Goal: Task Accomplishment & Management: Complete application form

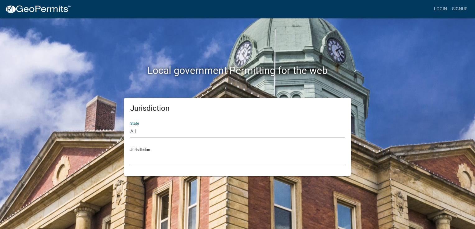
click at [175, 131] on select "All [US_STATE] [US_STATE] [US_STATE] [US_STATE] [US_STATE] [US_STATE] [US_STATE…" at bounding box center [237, 131] width 214 height 13
select select "[US_STATE]"
click at [130, 125] on select "All [US_STATE] [US_STATE] [US_STATE] [US_STATE] [US_STATE] [US_STATE] [US_STATE…" at bounding box center [237, 131] width 214 height 13
click at [175, 158] on select "City of [GEOGRAPHIC_DATA], [US_STATE] City of [GEOGRAPHIC_DATA], [US_STATE] Cit…" at bounding box center [237, 158] width 214 height 13
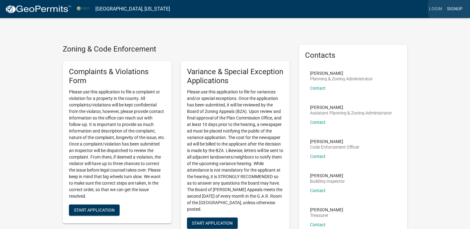
click at [453, 8] on link "Signup" at bounding box center [455, 9] width 21 height 12
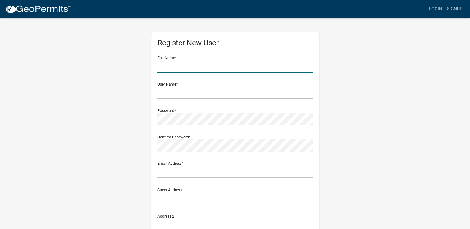
click at [249, 64] on input "text" at bounding box center [234, 66] width 155 height 13
type input "[PERSON_NAME]"
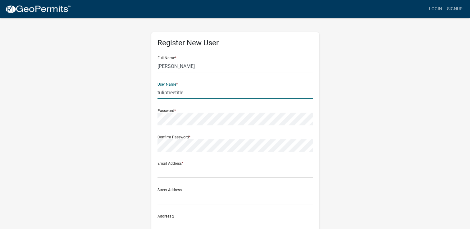
type input "tuliptreetitle"
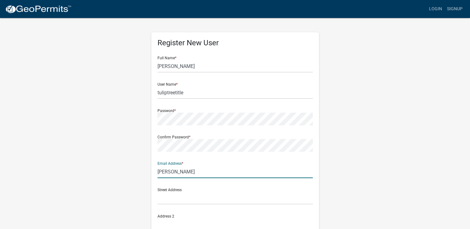
type input "[PERSON_NAME][EMAIL_ADDRESS][DOMAIN_NAME]"
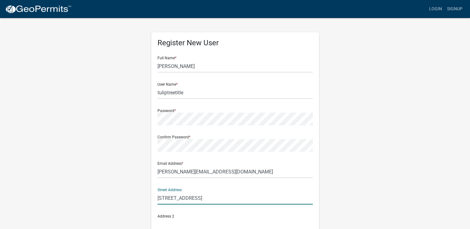
type input "[STREET_ADDRESS]"
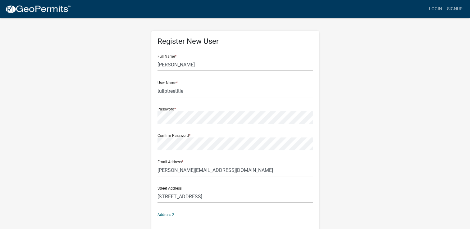
scroll to position [120, 0]
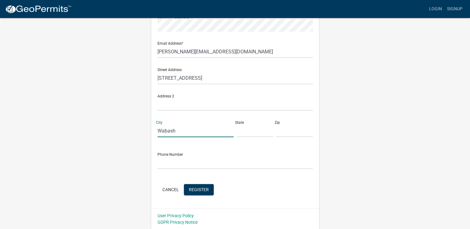
type input "Wabash"
type input "IN"
type input "46992"
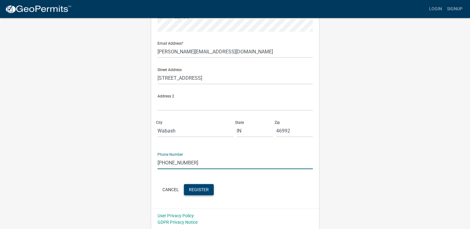
type input "[PHONE_NUMBER]"
click at [202, 192] on button "Register" at bounding box center [199, 189] width 30 height 11
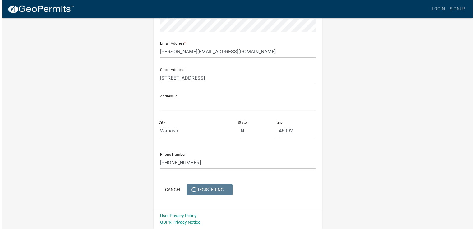
scroll to position [0, 0]
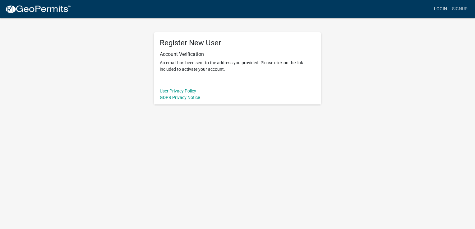
click at [448, 7] on link "Login" at bounding box center [440, 9] width 18 height 12
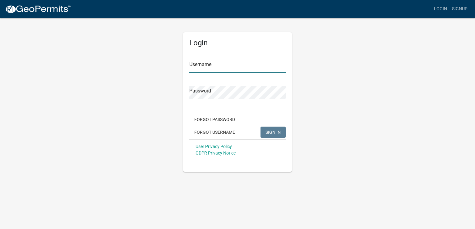
type input "tuliptreetitle"
click at [277, 133] on span "SIGN IN" at bounding box center [272, 132] width 15 height 5
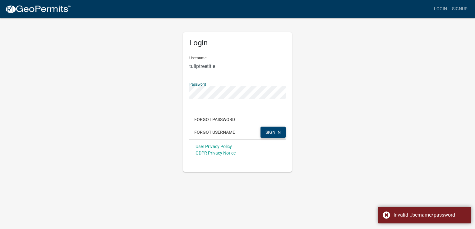
click at [136, 84] on div "Login Username tuliptreetitle Password Forgot Password Forgot Username SIGN IN …" at bounding box center [237, 94] width 354 height 155
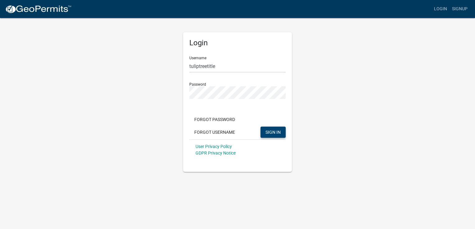
click at [133, 101] on div "Login Username tuliptreetitle Password Forgot Password Forgot Username SIGN IN …" at bounding box center [237, 94] width 354 height 155
click at [272, 133] on span "SIGN IN" at bounding box center [272, 132] width 15 height 5
click at [221, 121] on button "Forgot Password" at bounding box center [214, 119] width 51 height 11
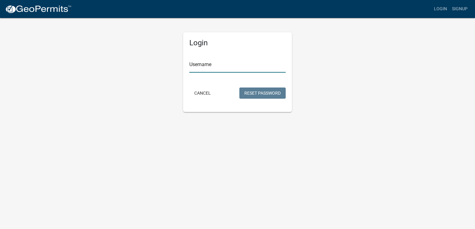
click at [233, 66] on input "Username" at bounding box center [237, 66] width 96 height 13
type input "tuliptreetitle"
click at [264, 91] on button "Reset Password" at bounding box center [262, 93] width 46 height 11
